Goal: Task Accomplishment & Management: Manage account settings

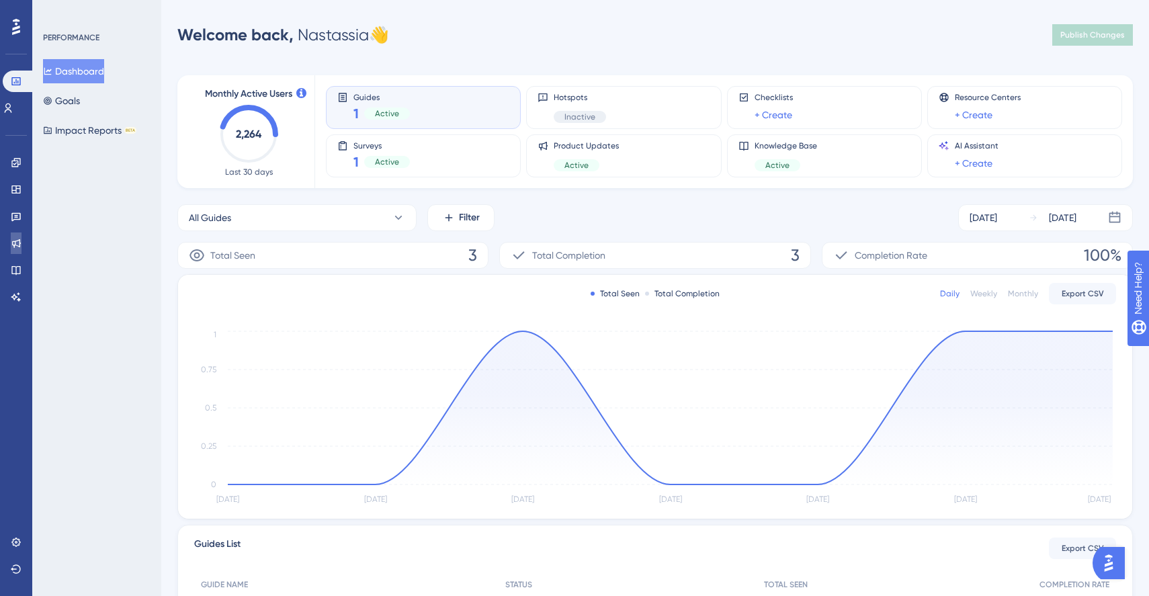
click at [14, 244] on icon at bounding box center [16, 243] width 9 height 9
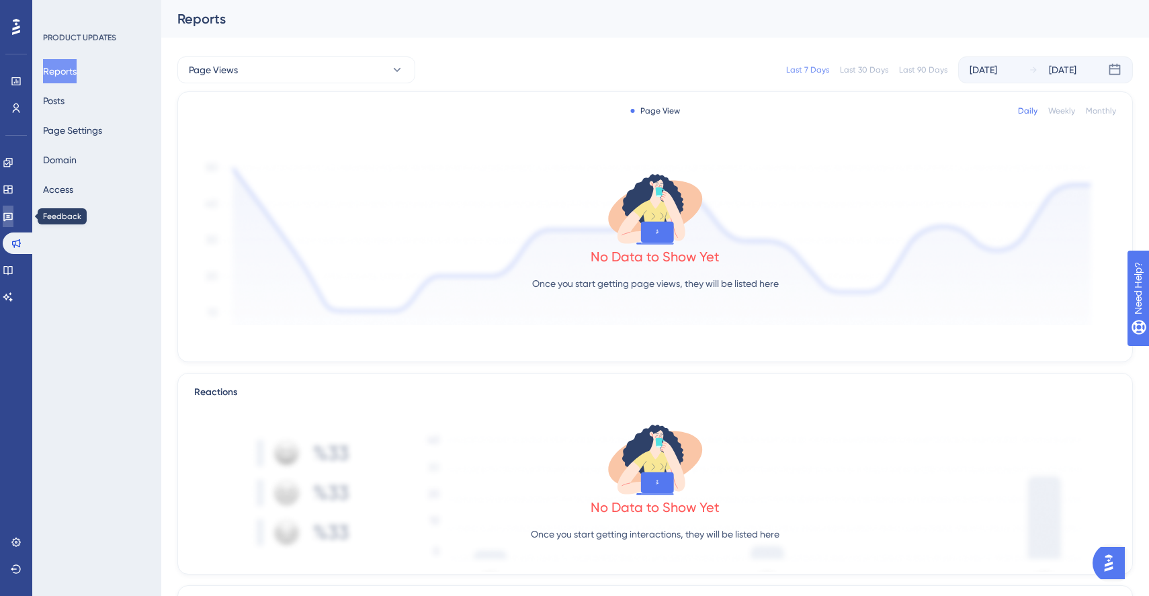
click at [13, 209] on link at bounding box center [8, 216] width 11 height 21
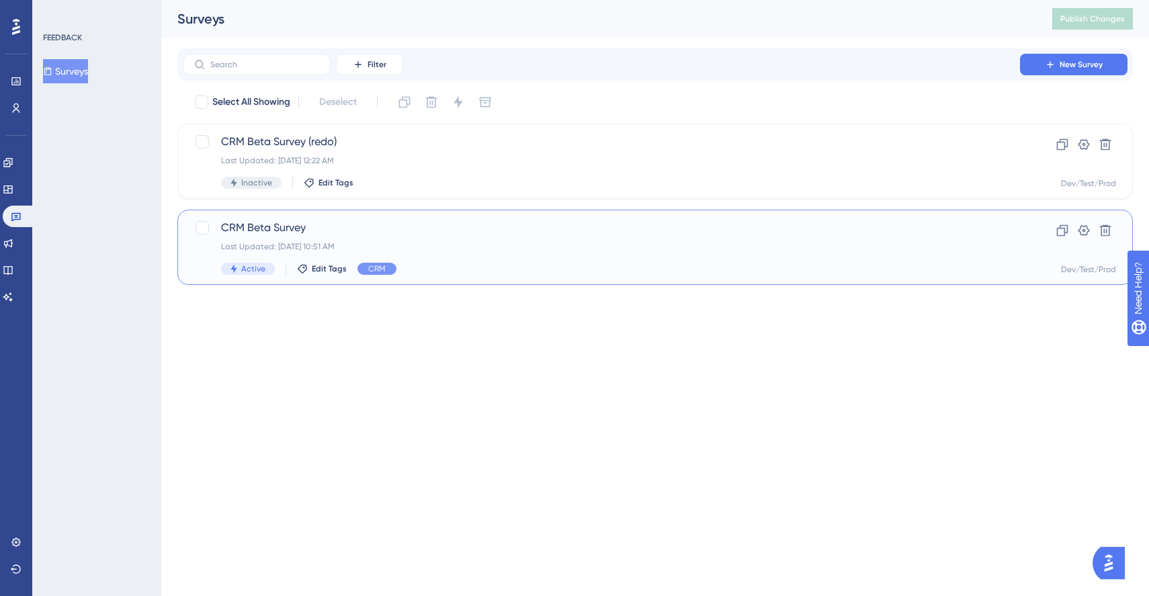
click at [361, 242] on div "Last Updated: [DATE] 10:51 AM" at bounding box center [601, 246] width 760 height 11
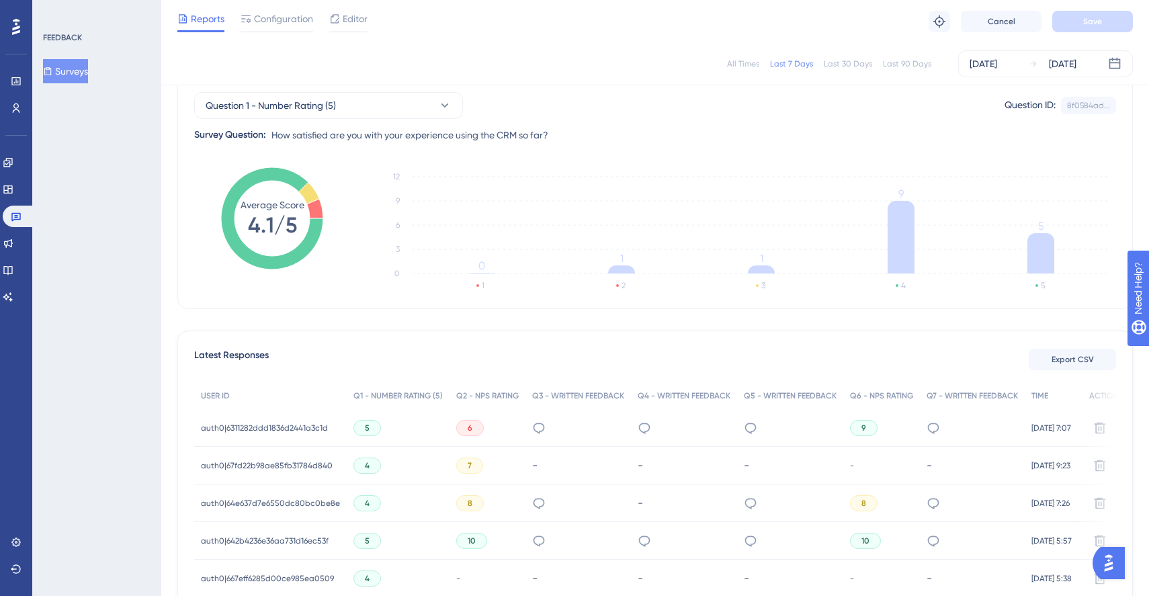
scroll to position [148, 0]
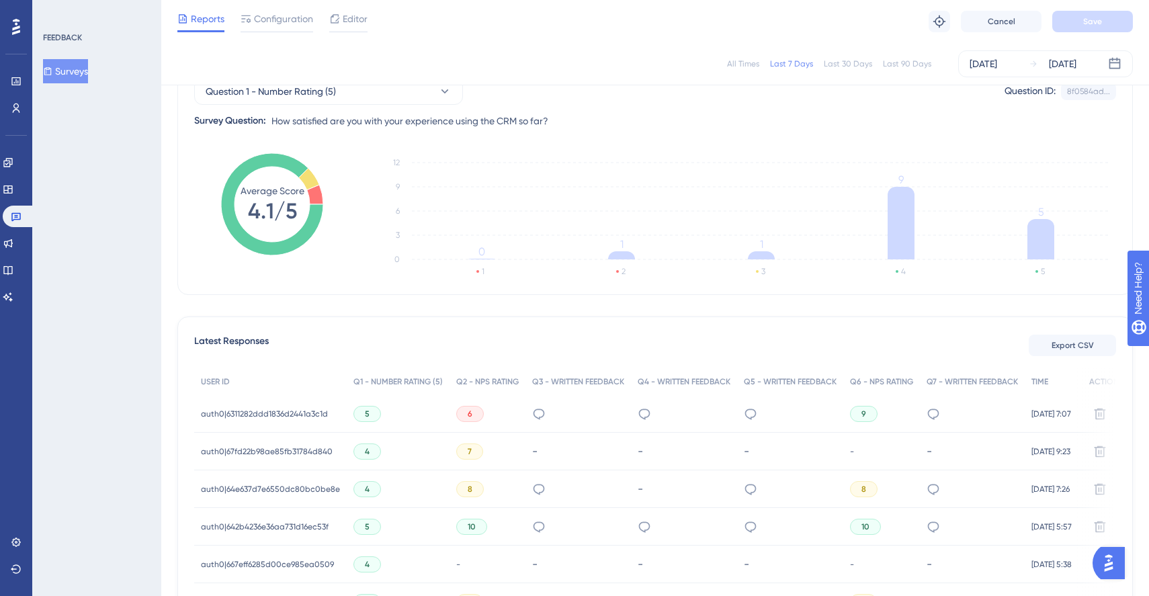
click at [316, 413] on span "auth0|6311282ddd1836d2441a3c1d" at bounding box center [264, 413] width 127 height 11
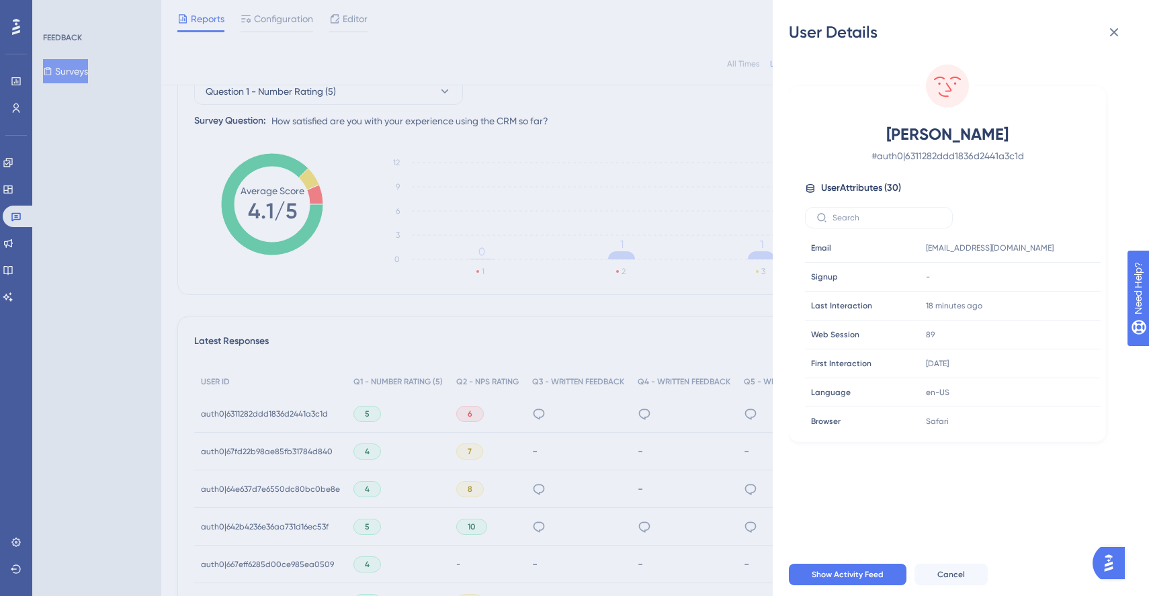
click at [393, 232] on div "User Details [PERSON_NAME] # auth0|6311282ddd1836d2441a3c1d User Attributes ( 3…" at bounding box center [574, 298] width 1149 height 596
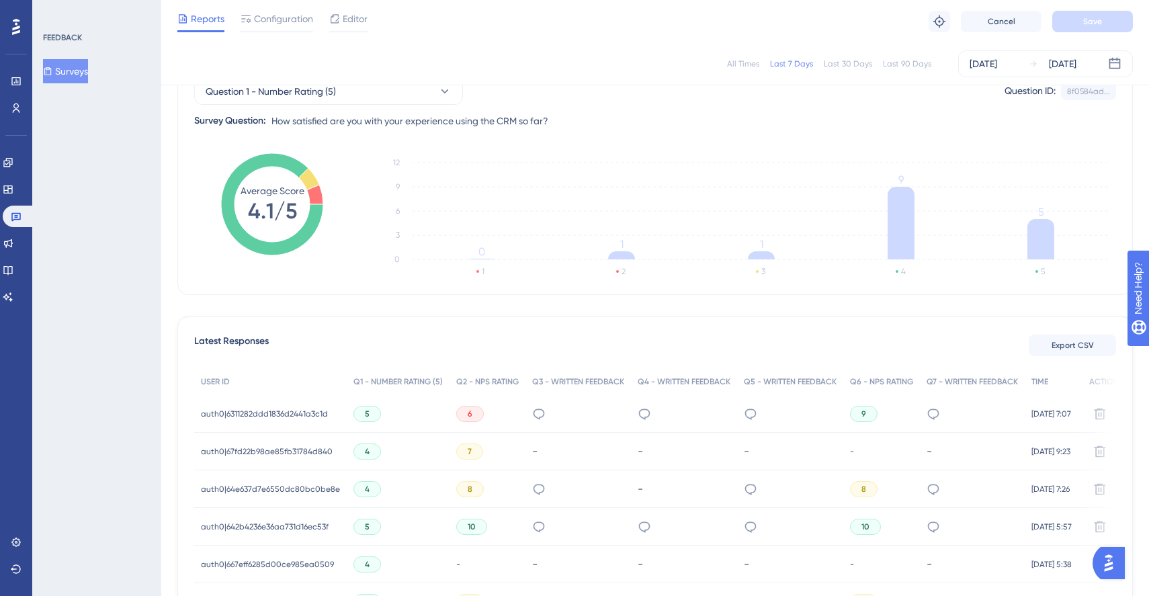
click at [314, 411] on span "auth0|6311282ddd1836d2441a3c1d" at bounding box center [264, 413] width 127 height 11
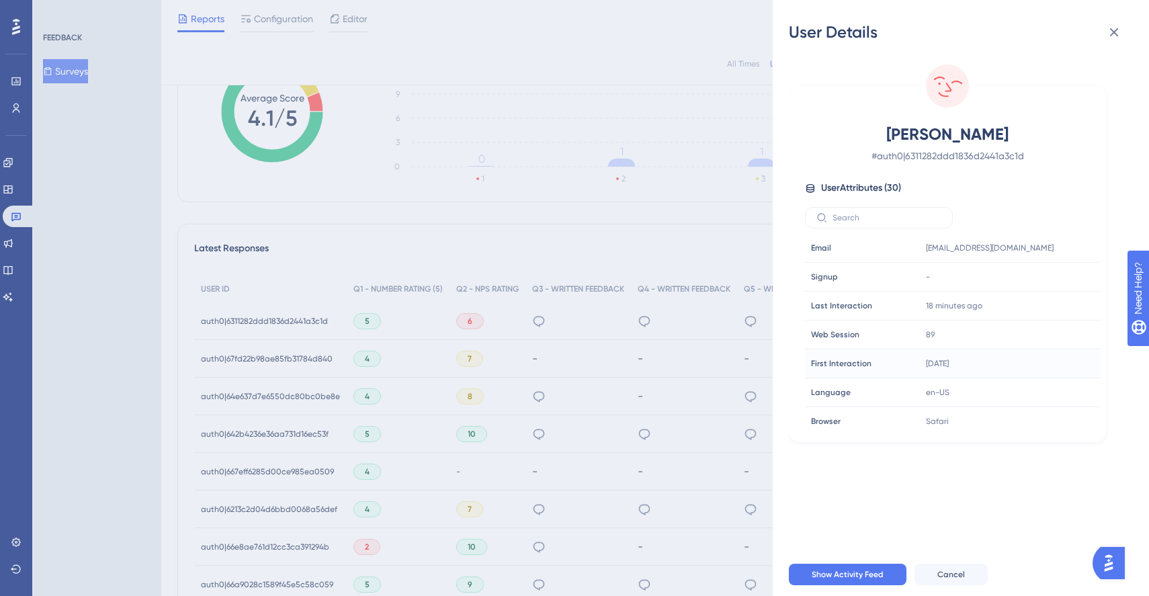
scroll to position [242, 0]
click at [493, 394] on div "User Details [PERSON_NAME] # auth0|6311282ddd1836d2441a3c1d User Attributes ( 3…" at bounding box center [574, 298] width 1149 height 596
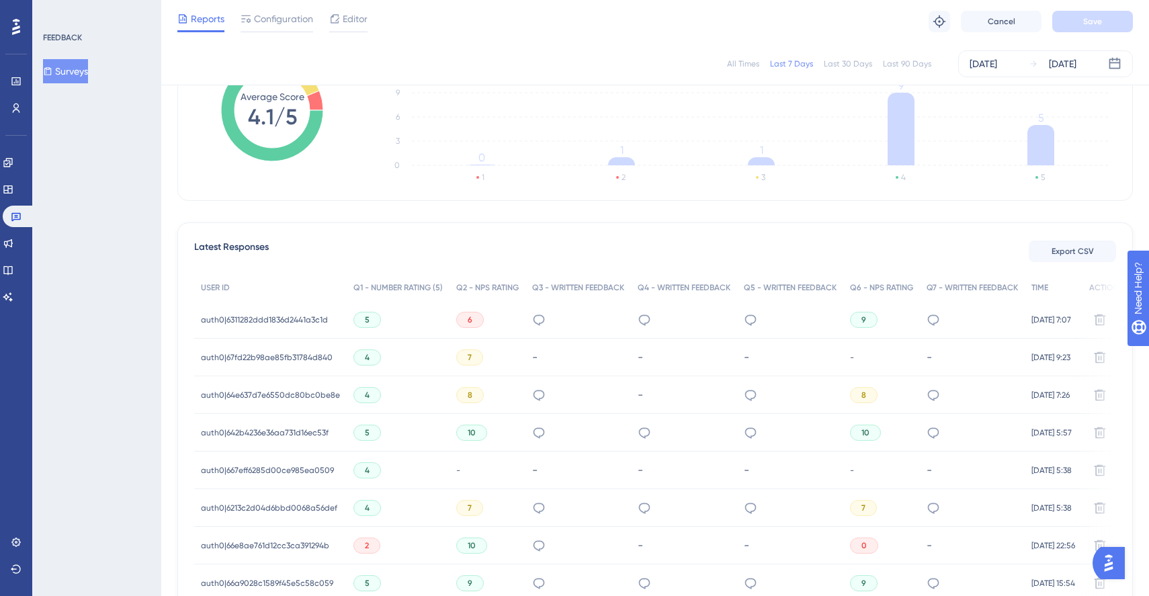
click at [366, 310] on div "5" at bounding box center [398, 320] width 103 height 38
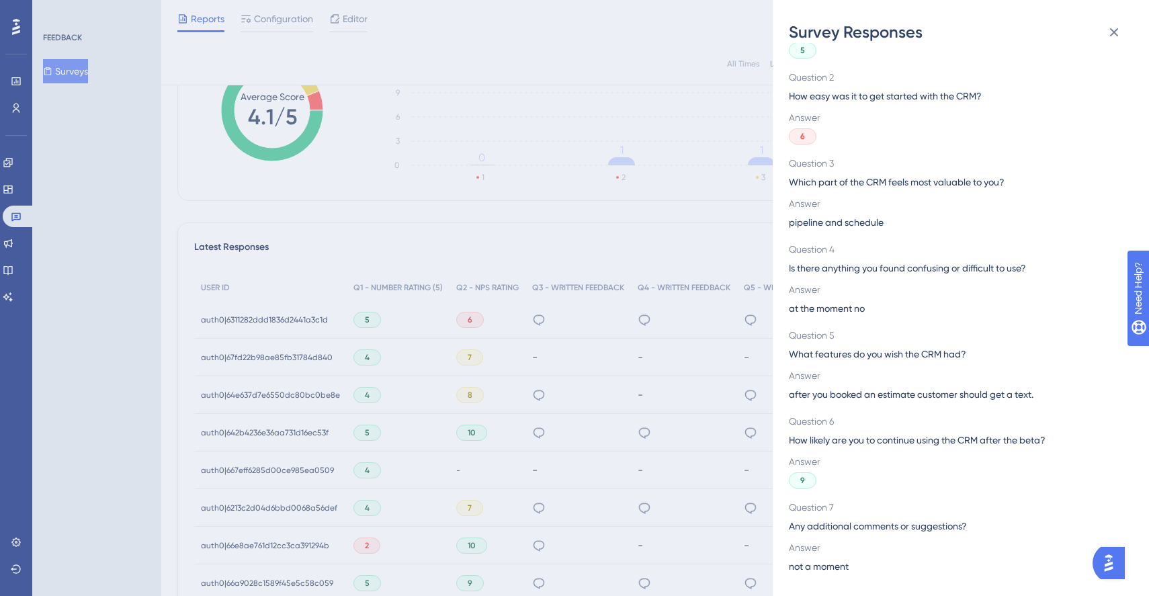
scroll to position [259, 0]
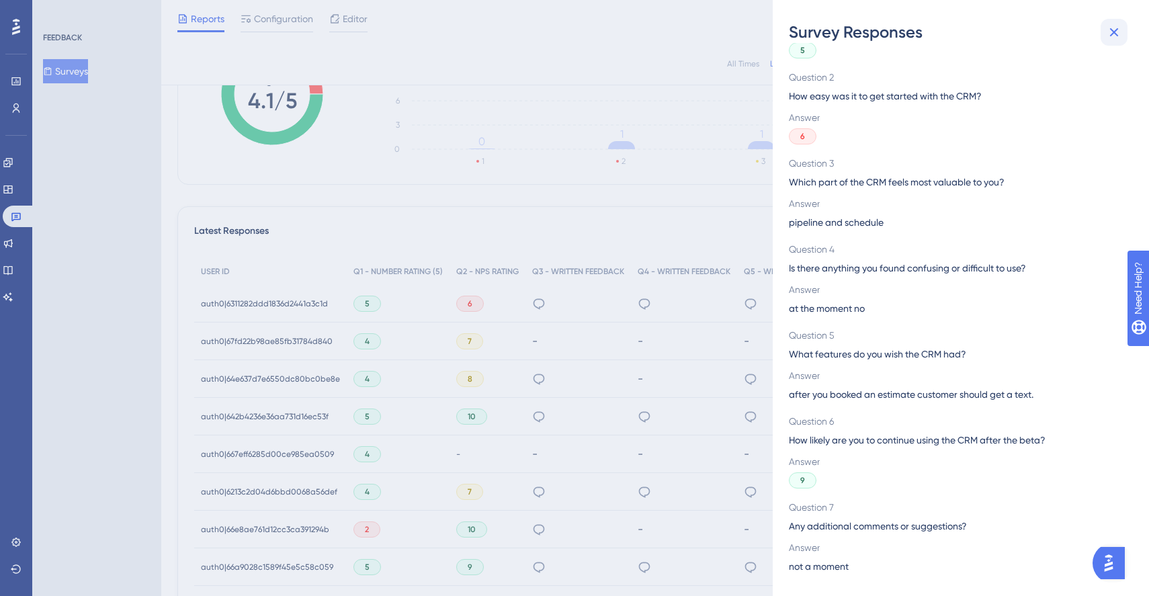
click at [1122, 28] on button at bounding box center [1113, 32] width 27 height 27
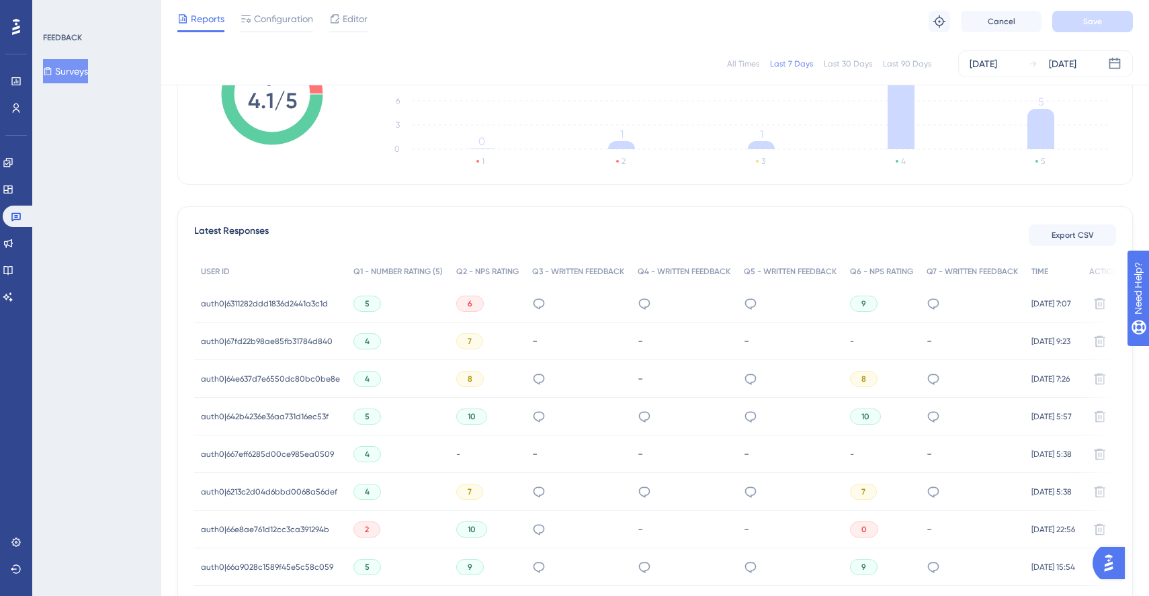
click at [838, 56] on div "All Times Last 7 Days Last 30 Days Last 90 Days [DATE] [DATE]" at bounding box center [654, 63] width 955 height 27
click at [840, 64] on div "Last 30 Days" at bounding box center [847, 63] width 48 height 11
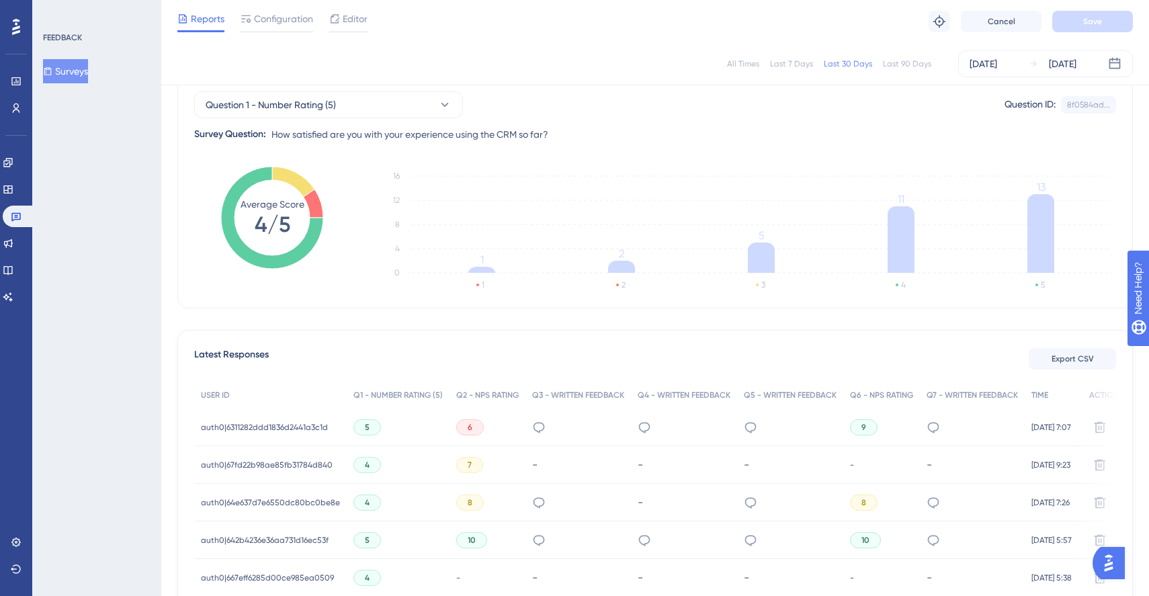
scroll to position [132, 0]
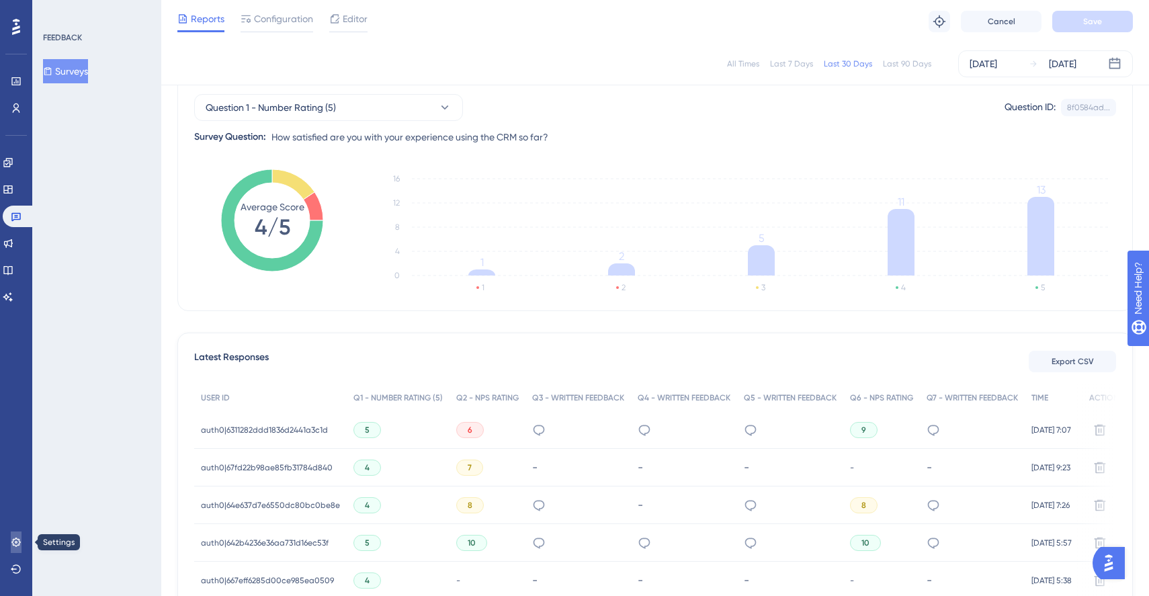
click at [15, 548] on link at bounding box center [16, 541] width 11 height 21
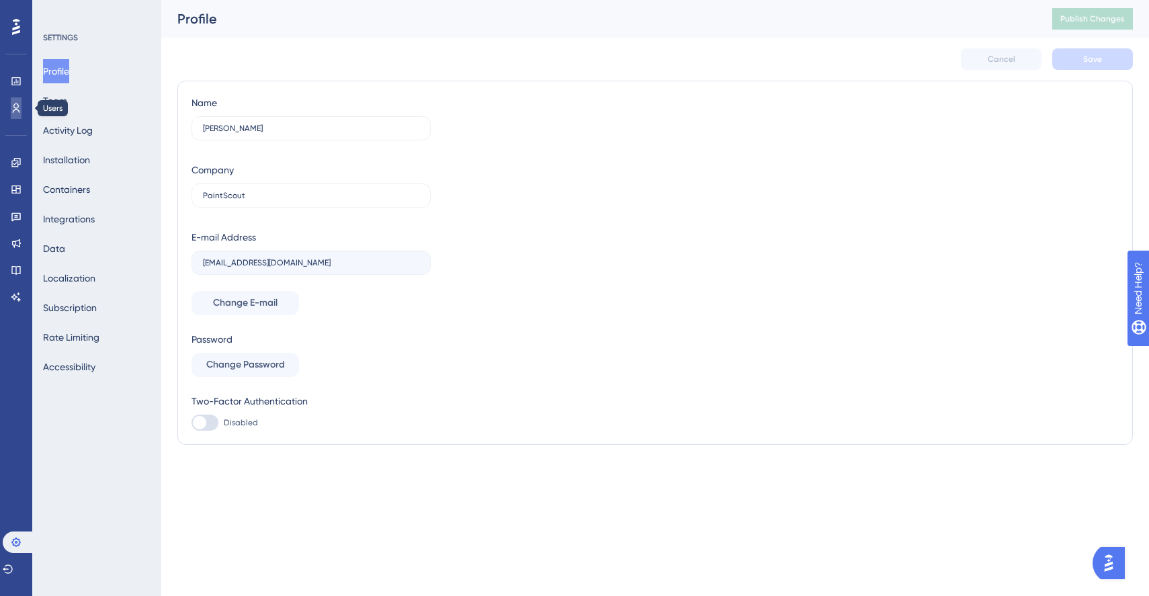
click at [0, 0] on link at bounding box center [0, 0] width 0 height 0
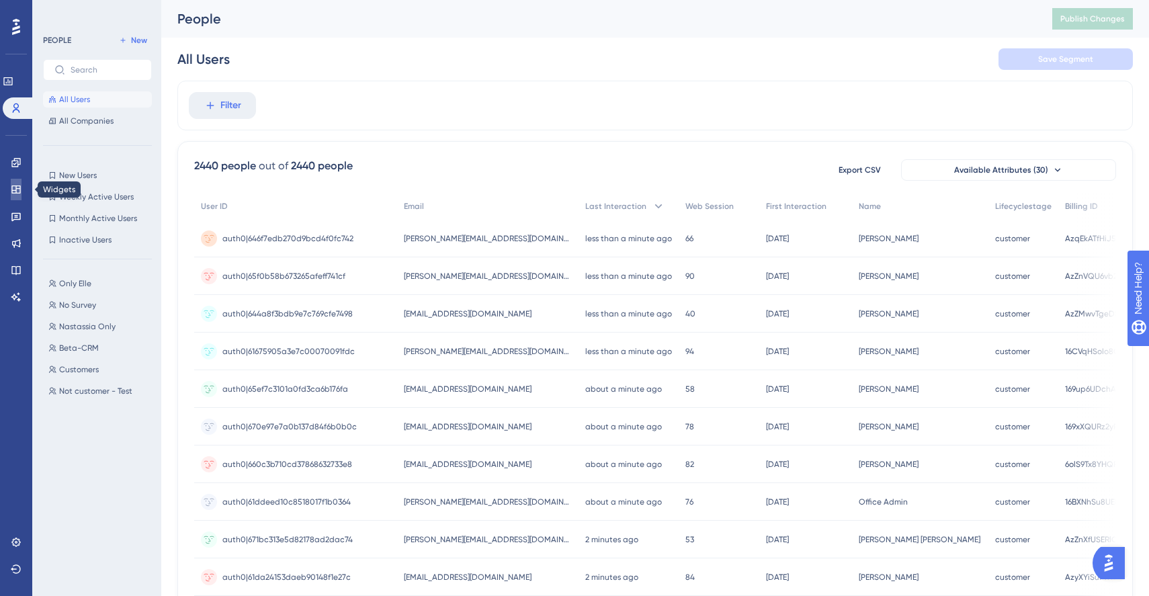
click at [17, 186] on icon at bounding box center [15, 189] width 9 height 8
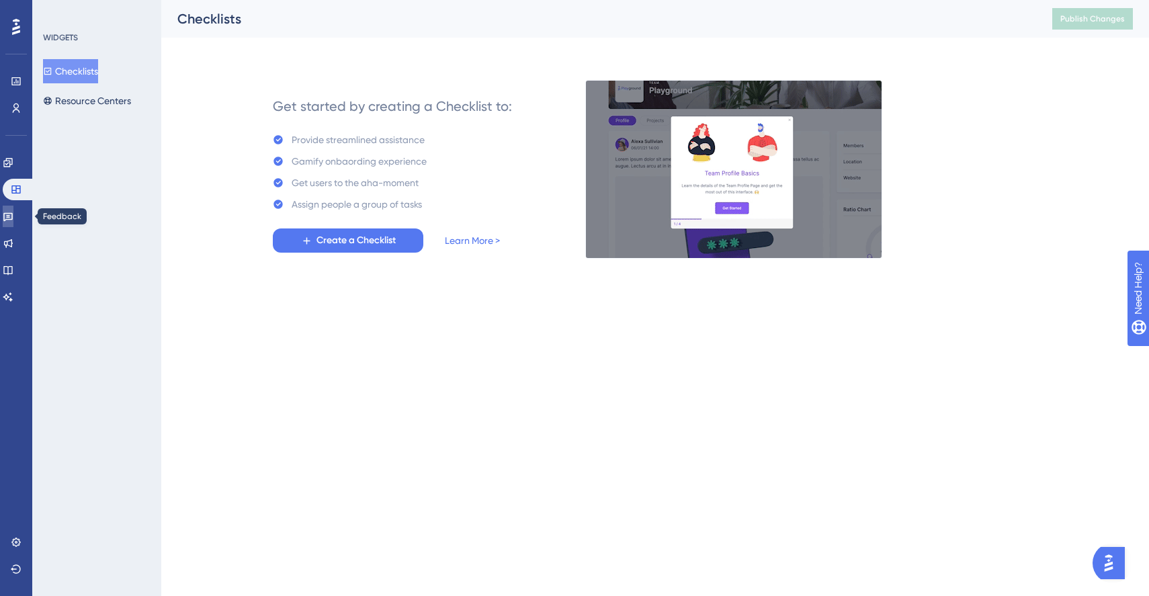
click at [13, 217] on icon at bounding box center [8, 216] width 11 height 11
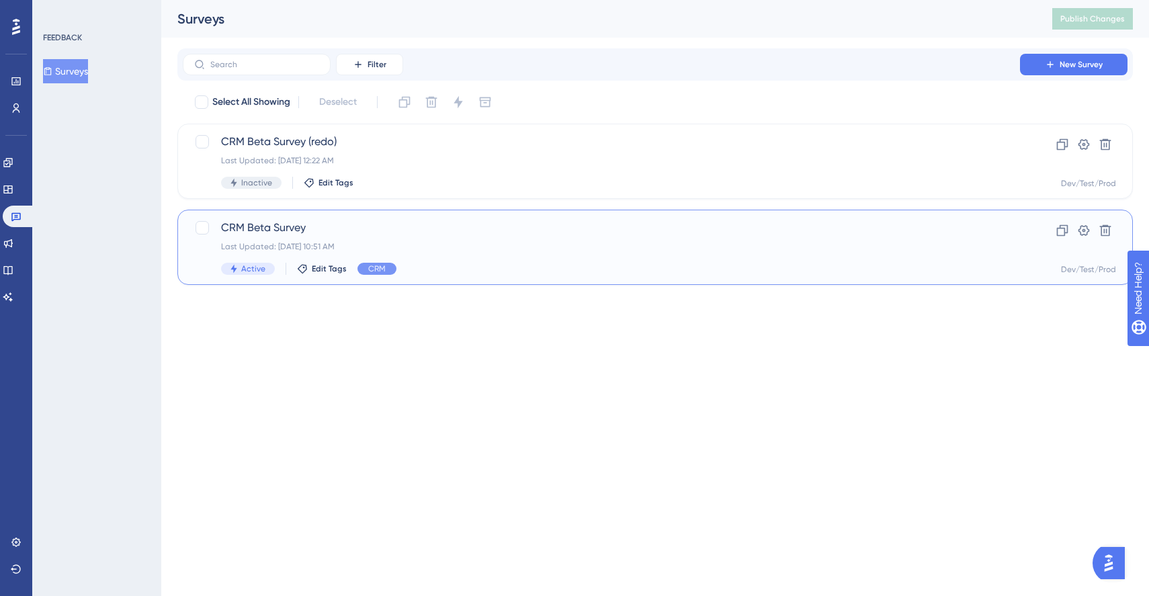
click at [348, 217] on div "CRM Beta Survey Last Updated: [DATE] 10:51 AM Active Edit Tags CRM Clone Settin…" at bounding box center [654, 247] width 955 height 75
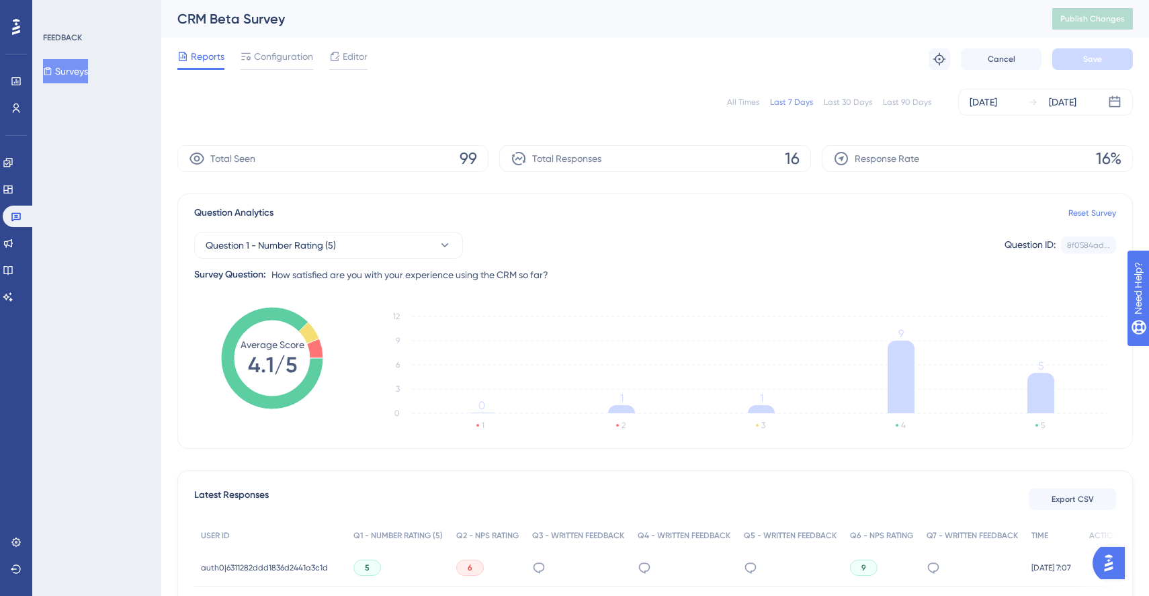
click at [868, 95] on div "All Times Last 7 Days Last 30 Days Last 90 Days [DATE] [DATE]" at bounding box center [654, 102] width 955 height 27
click at [895, 102] on div "Last 90 Days" at bounding box center [907, 102] width 48 height 11
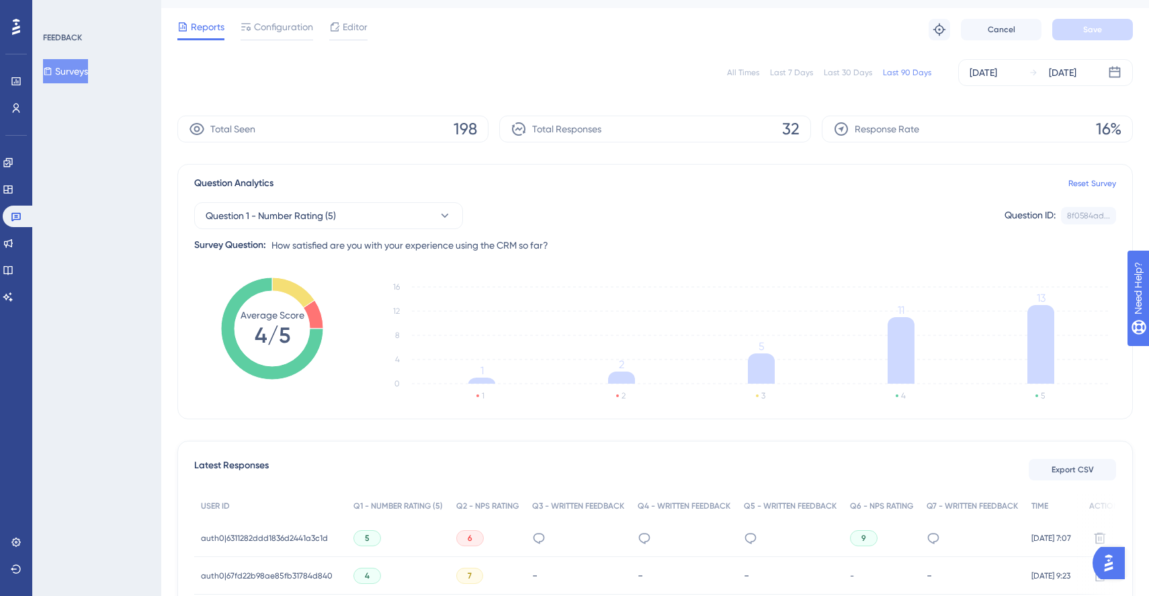
scroll to position [30, 0]
click at [1075, 471] on span "Export CSV" at bounding box center [1072, 468] width 42 height 11
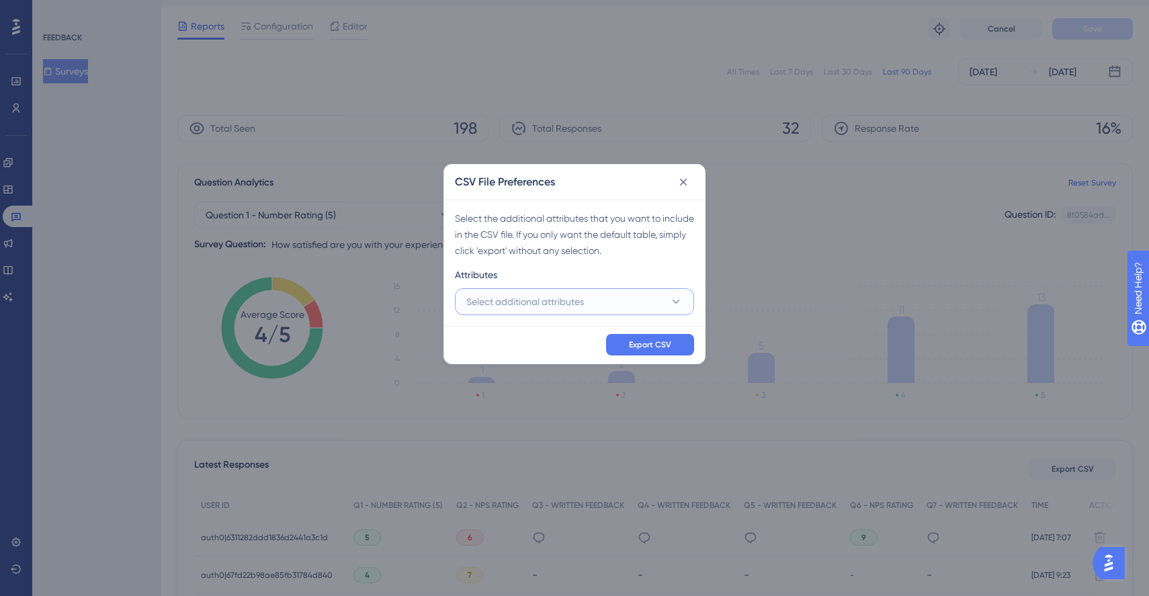
click at [596, 309] on button "Select additional attributes" at bounding box center [574, 301] width 239 height 27
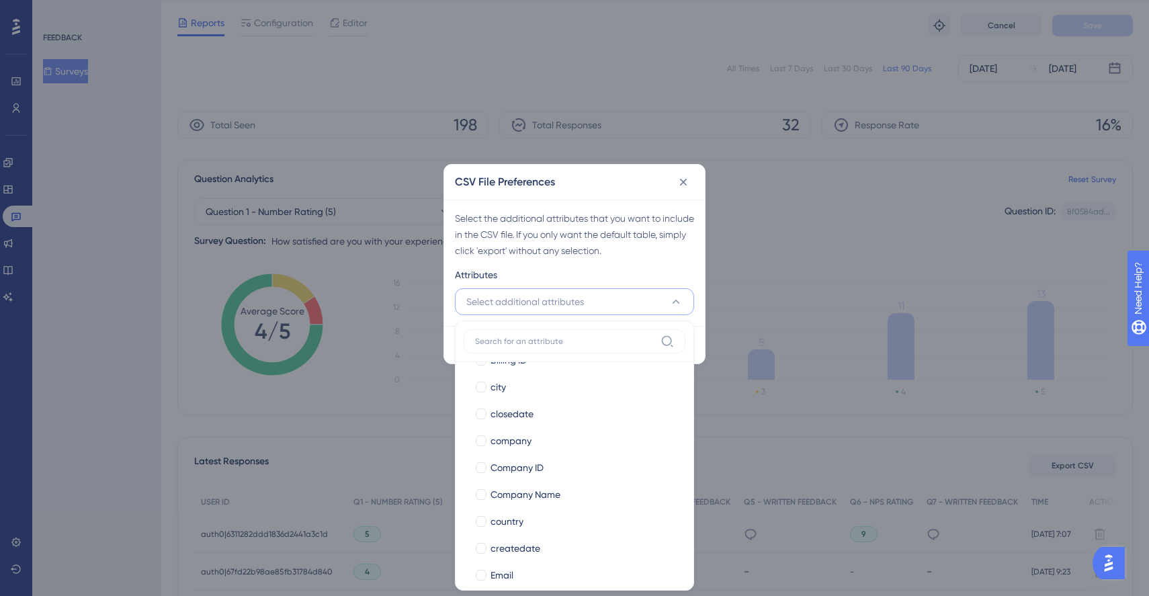
scroll to position [349, 0]
click at [508, 463] on span "Company Name" at bounding box center [525, 465] width 70 height 16
checkbox input "true"
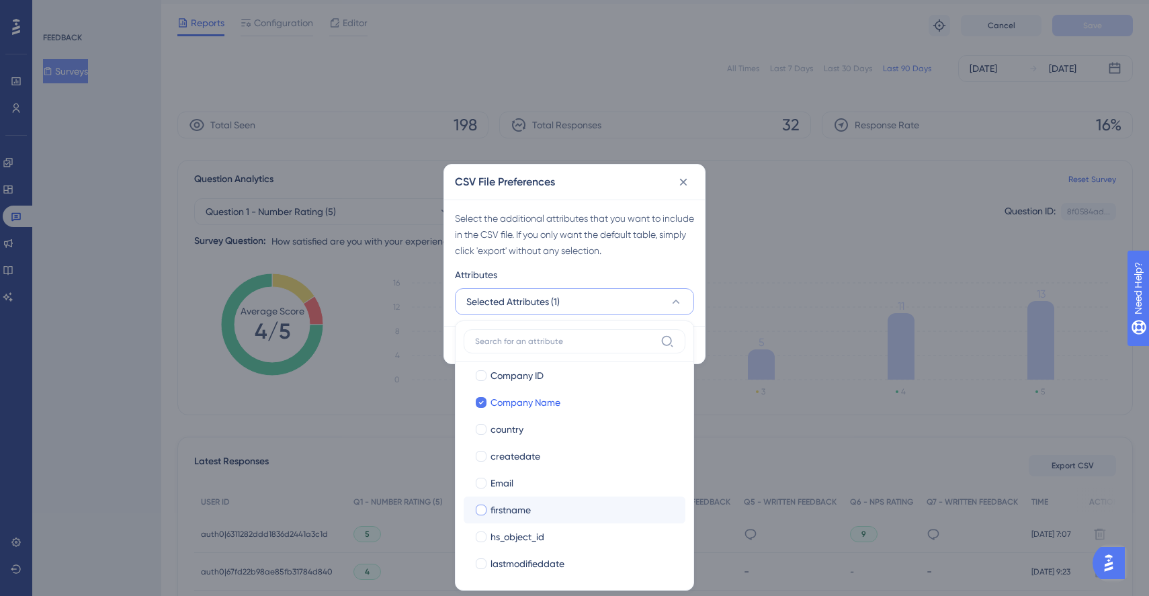
click at [496, 507] on span "firstname" at bounding box center [510, 510] width 40 height 16
checkbox input "true"
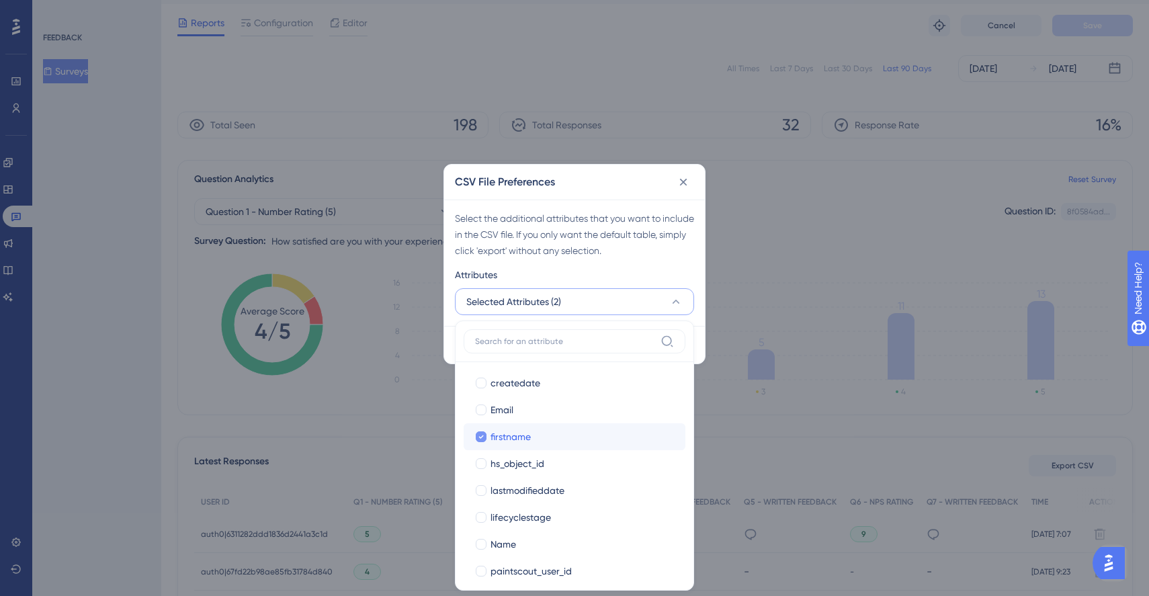
scroll to position [488, 0]
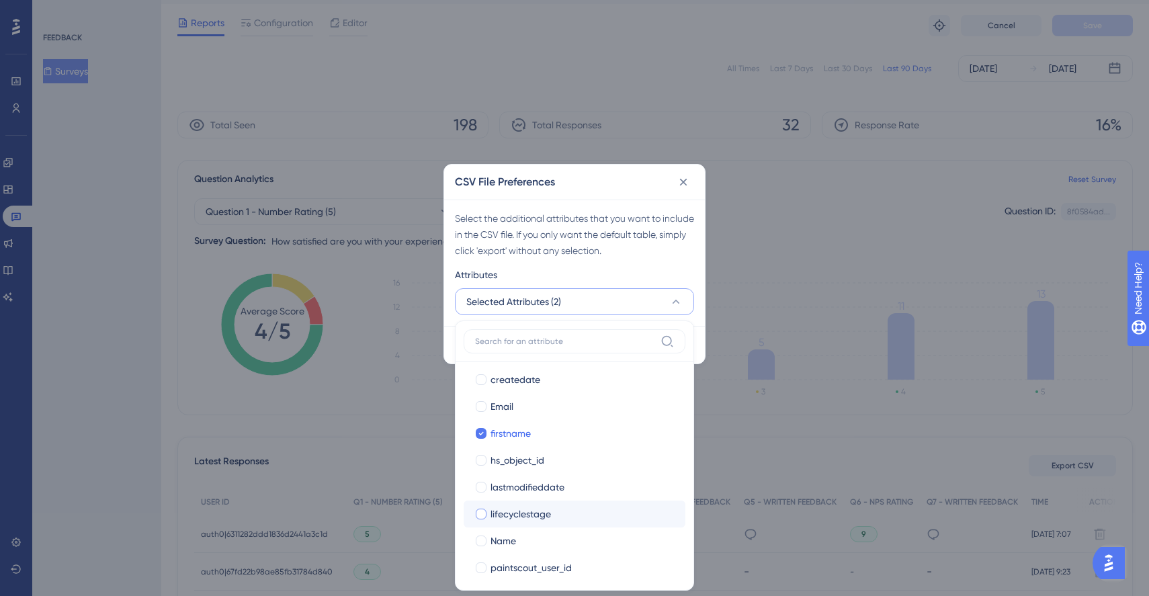
click at [492, 507] on span "lifecyclestage" at bounding box center [520, 514] width 60 height 16
checkbox input "true"
click at [492, 542] on span "Name" at bounding box center [503, 541] width 26 height 16
checkbox input "true"
click at [490, 563] on span "paintscout_user_id" at bounding box center [530, 567] width 81 height 16
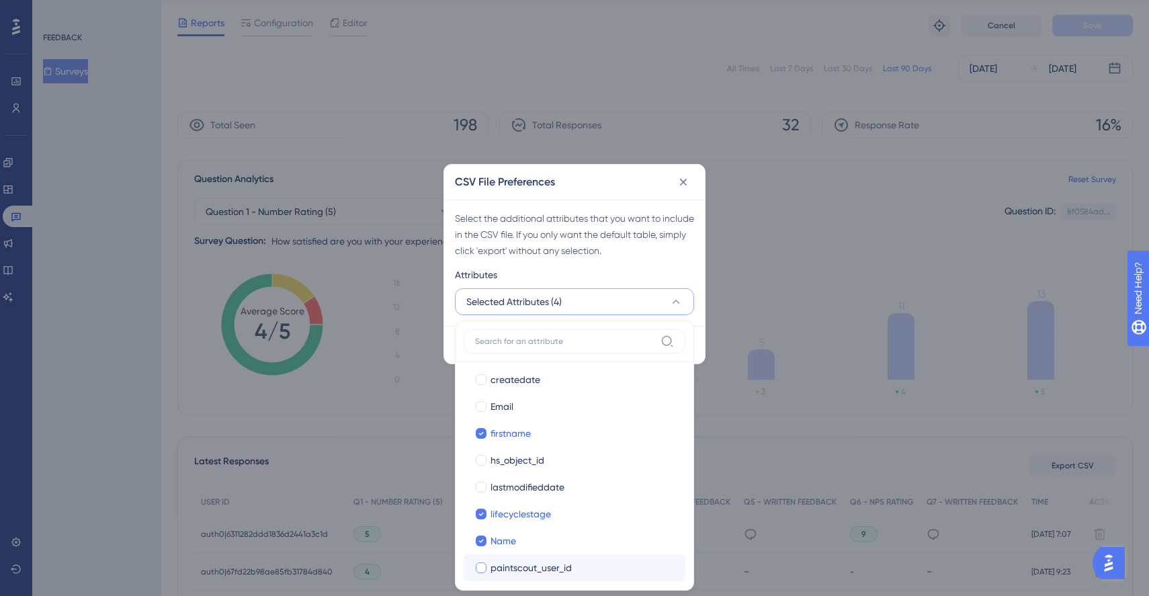
checkbox input "true"
click at [496, 407] on span "Email" at bounding box center [501, 406] width 23 height 16
checkbox input "true"
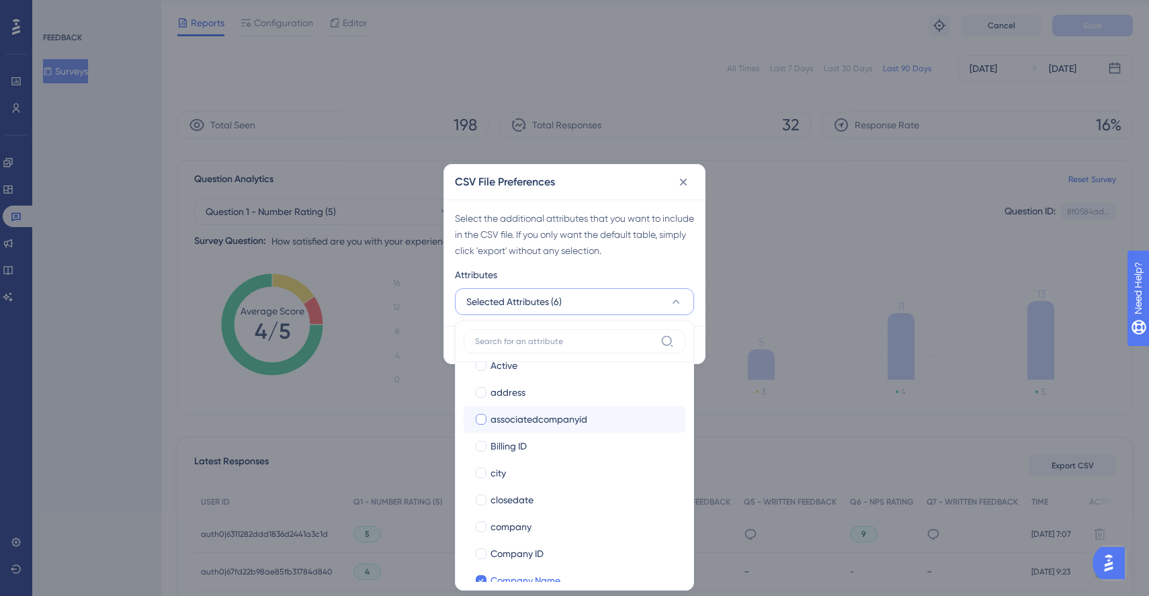
scroll to position [232, 0]
click at [496, 500] on span "closedate" at bounding box center [511, 501] width 43 height 16
checkbox input "false"
click at [493, 531] on span "company" at bounding box center [510, 528] width 41 height 16
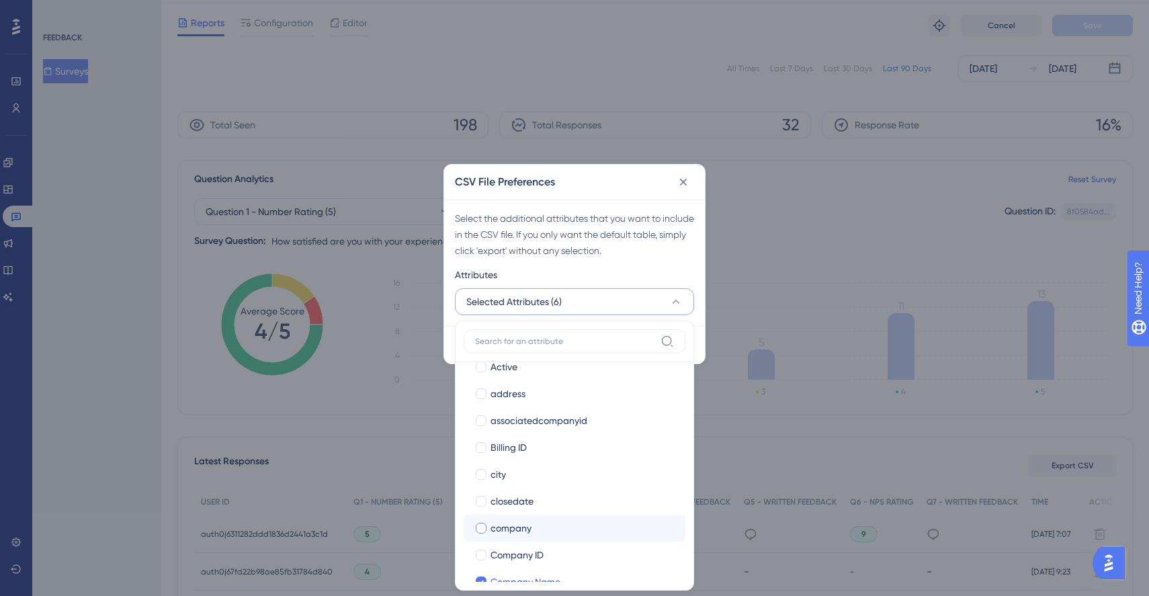
checkbox input "true"
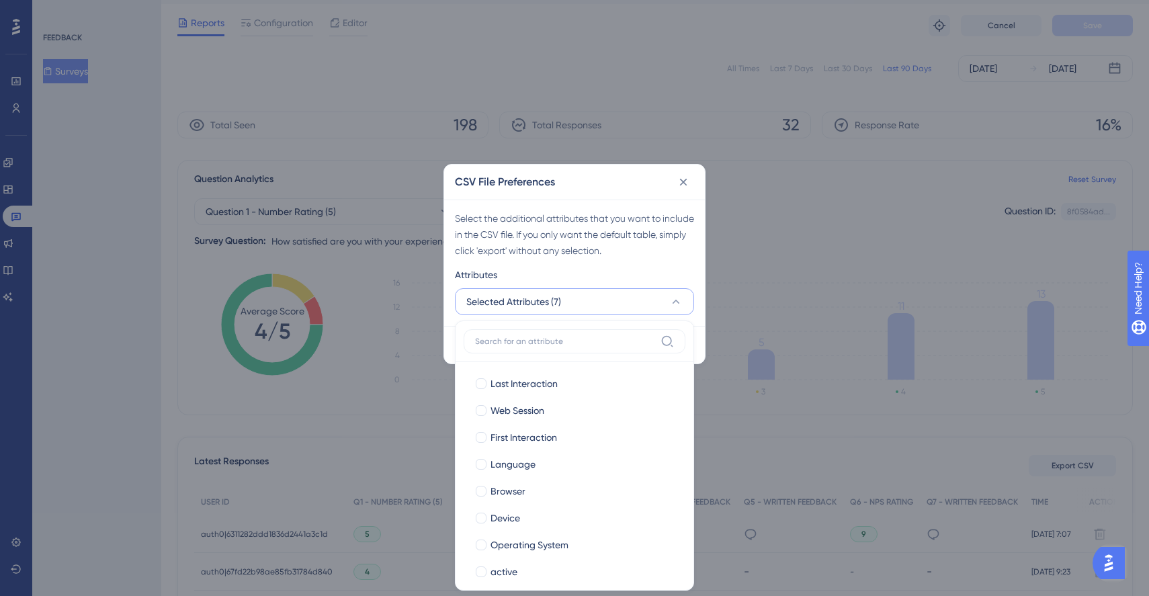
click at [600, 275] on div "Attributes" at bounding box center [574, 277] width 239 height 21
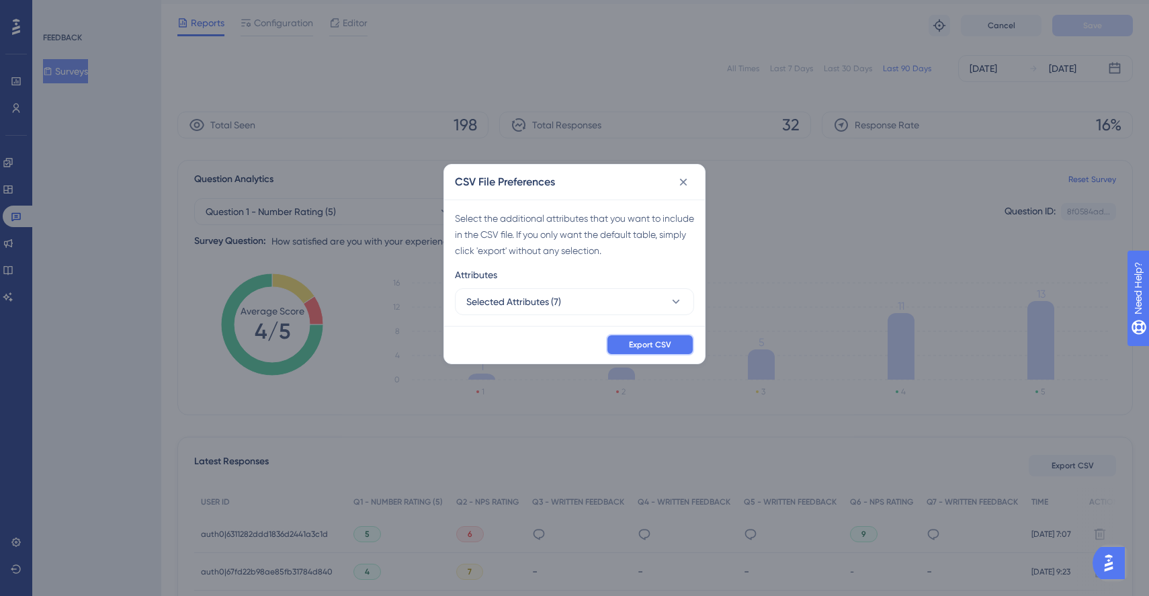
click at [631, 344] on span "Export CSV" at bounding box center [650, 344] width 42 height 11
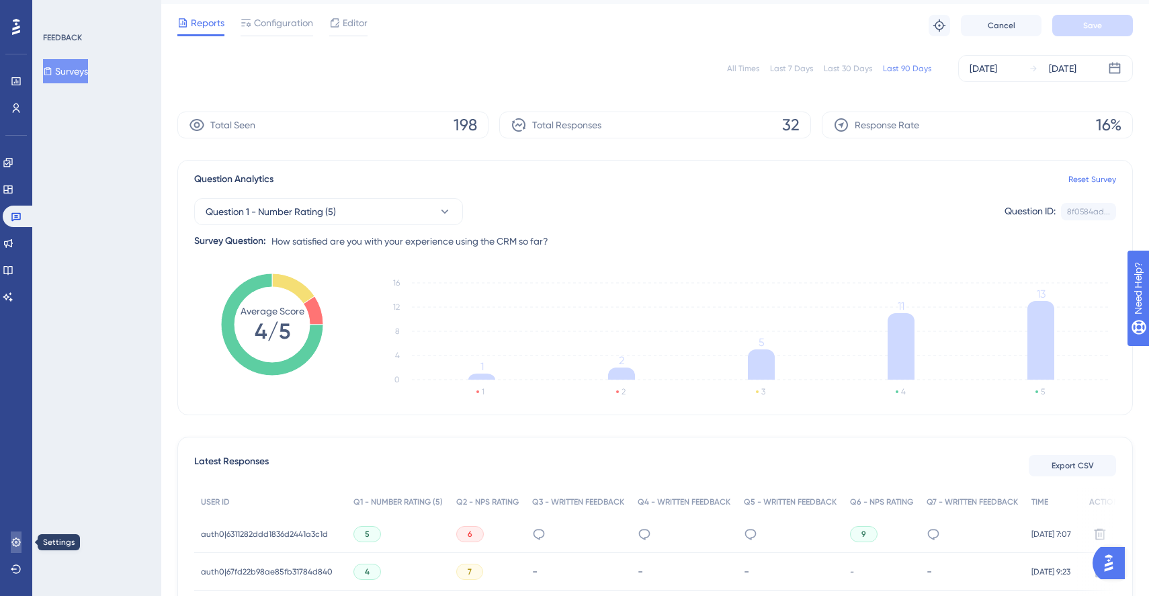
click at [13, 534] on link at bounding box center [16, 541] width 11 height 21
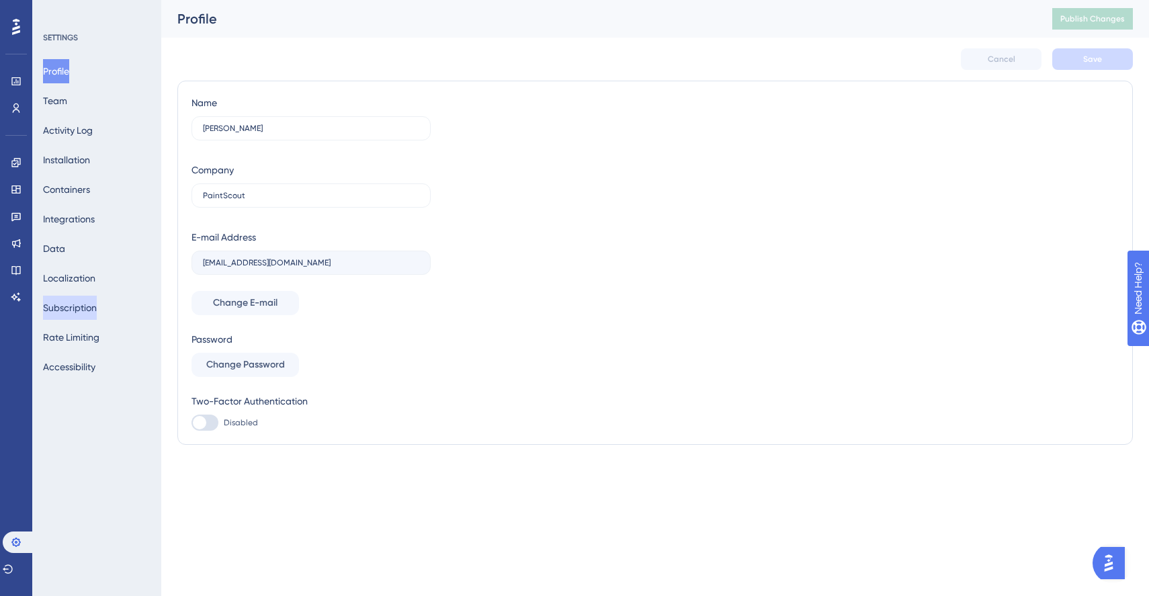
click at [84, 308] on button "Subscription" at bounding box center [70, 308] width 54 height 24
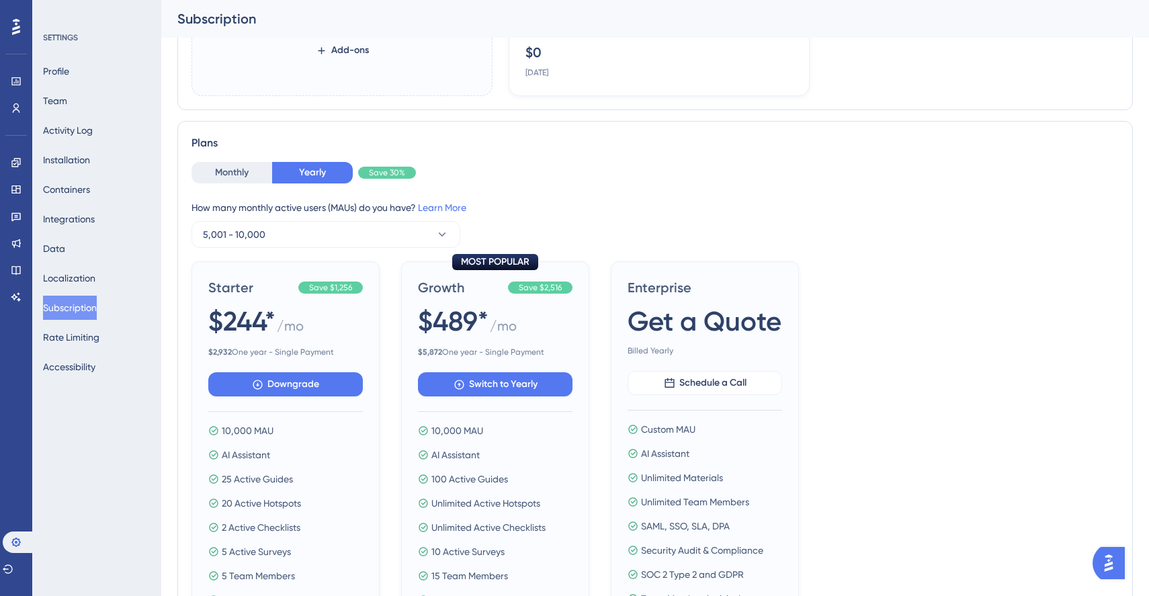
scroll to position [545, 0]
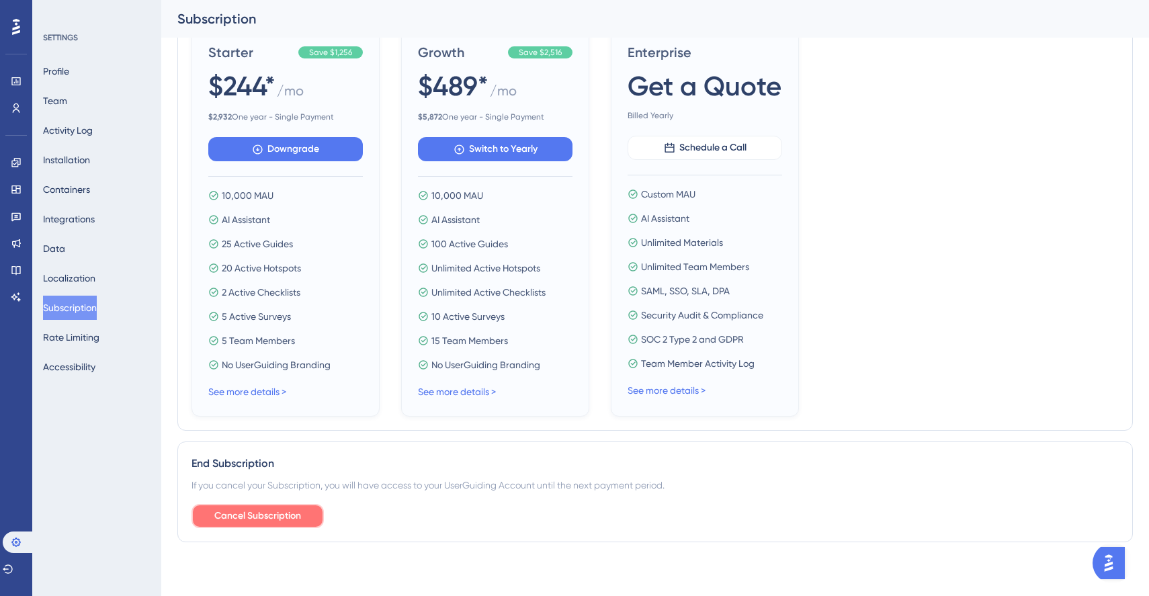
click at [246, 520] on span "Cancel Subscription" at bounding box center [257, 516] width 87 height 16
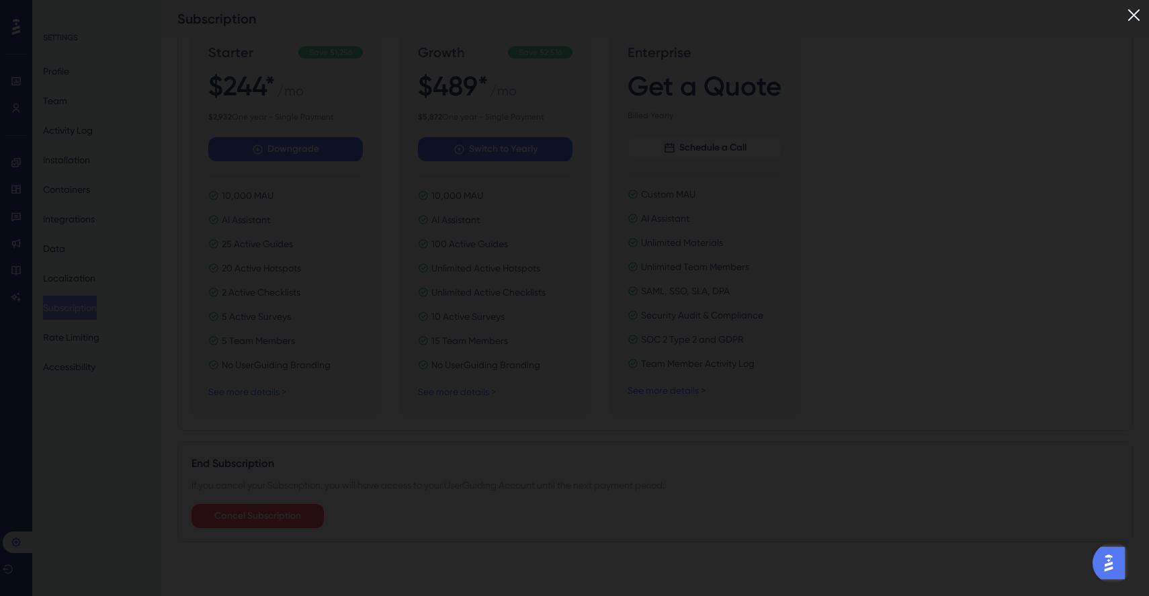
click at [1131, 10] on img at bounding box center [1133, 15] width 22 height 22
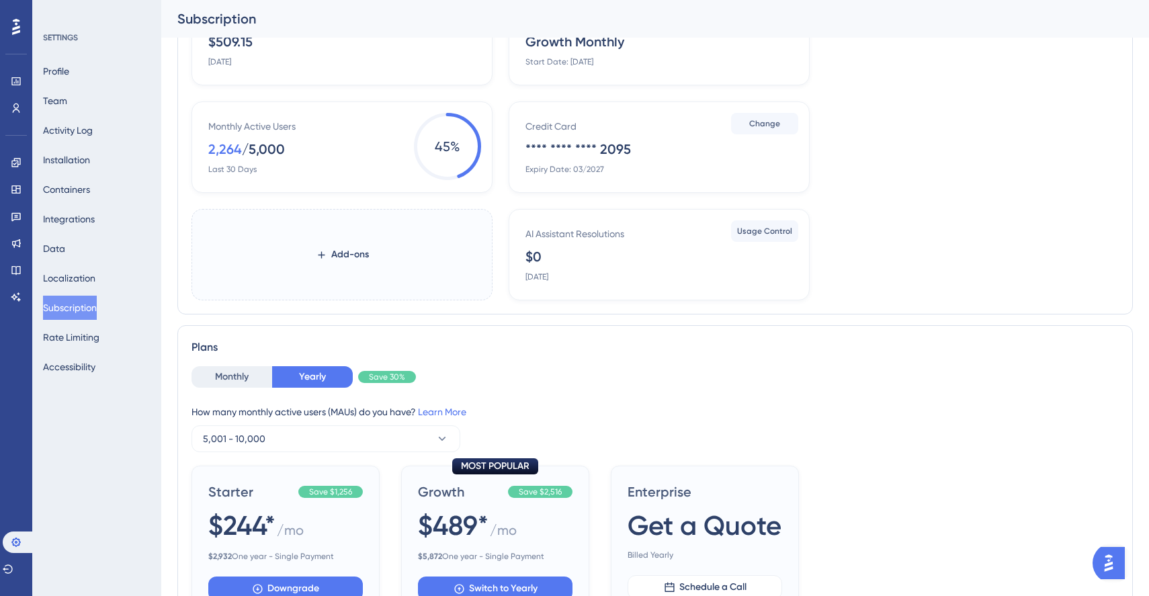
scroll to position [0, 0]
